Goal: Check status: Check status

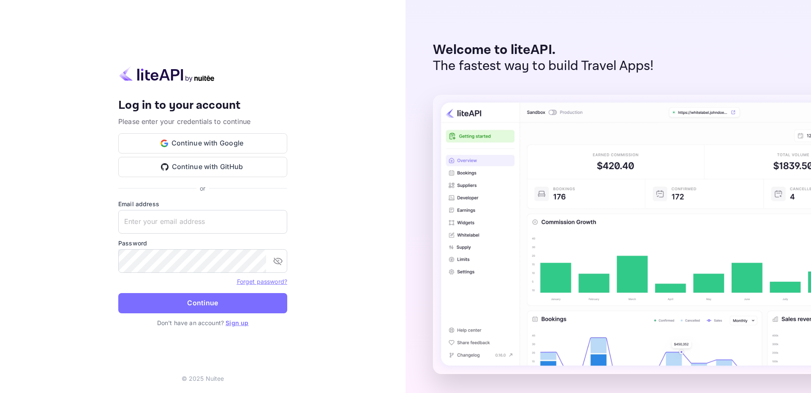
type input "[EMAIL_ADDRESS][DOMAIN_NAME]"
click at [118, 293] on button "Continue" at bounding box center [202, 303] width 169 height 20
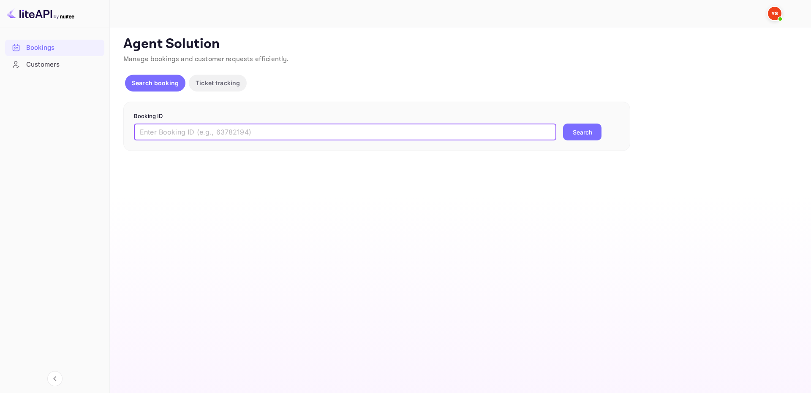
click at [309, 131] on input "text" at bounding box center [345, 132] width 422 height 17
paste input "9504124"
type input "9504124"
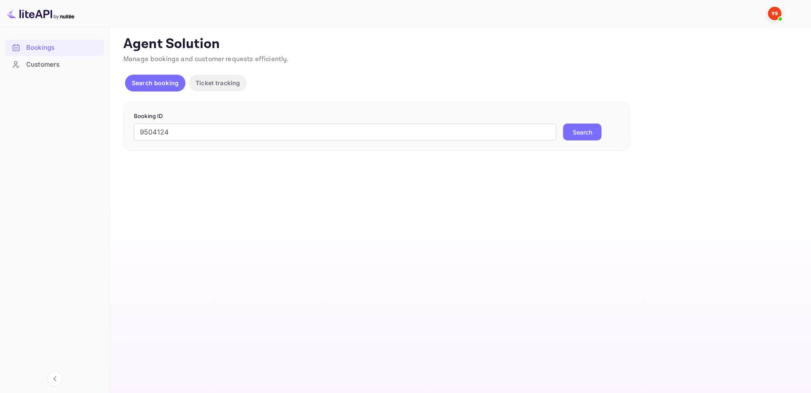
click at [568, 127] on button "Search" at bounding box center [582, 132] width 38 height 17
